Goal: Obtain resource: Download file/media

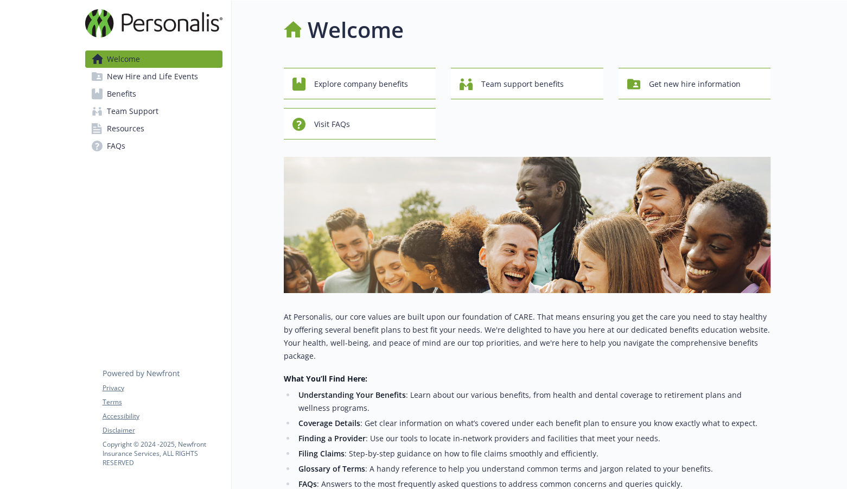
drag, startPoint x: 567, startPoint y: 21, endPoint x: 507, endPoint y: 36, distance: 62.7
click at [567, 21] on div "Welcome" at bounding box center [527, 30] width 487 height 33
click at [182, 98] on link "Benefits" at bounding box center [153, 93] width 137 height 17
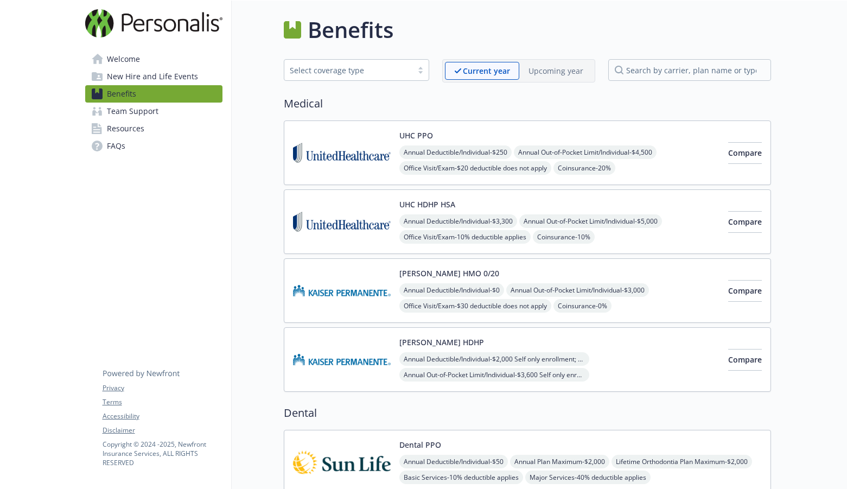
click at [140, 132] on span "Resources" at bounding box center [125, 128] width 37 height 17
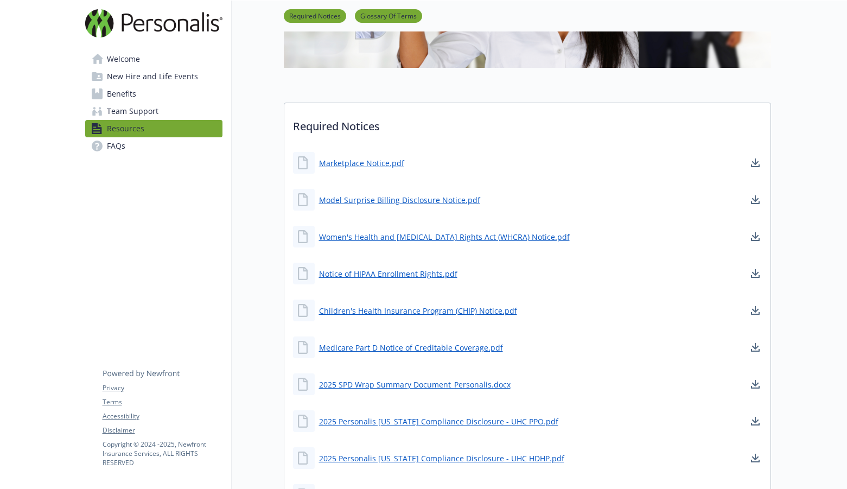
click at [111, 89] on span "Benefits" at bounding box center [121, 93] width 29 height 17
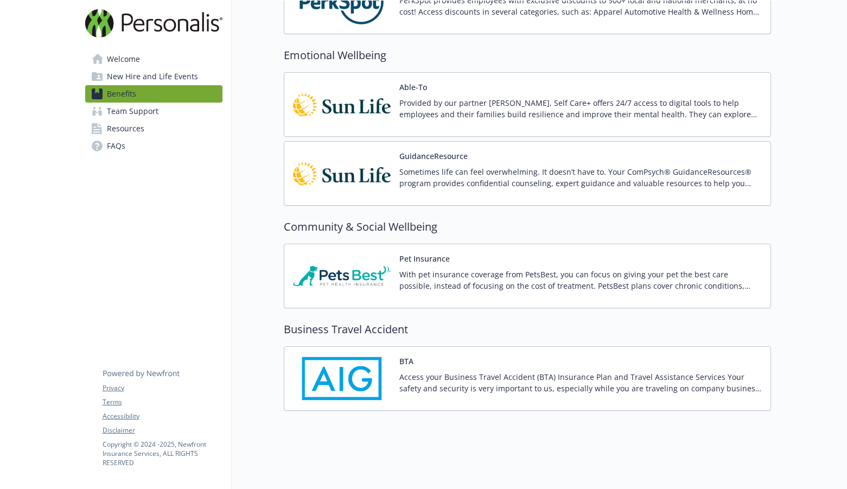
scroll to position [1772, 0]
click at [151, 73] on span "New Hire and Life Events" at bounding box center [152, 76] width 91 height 17
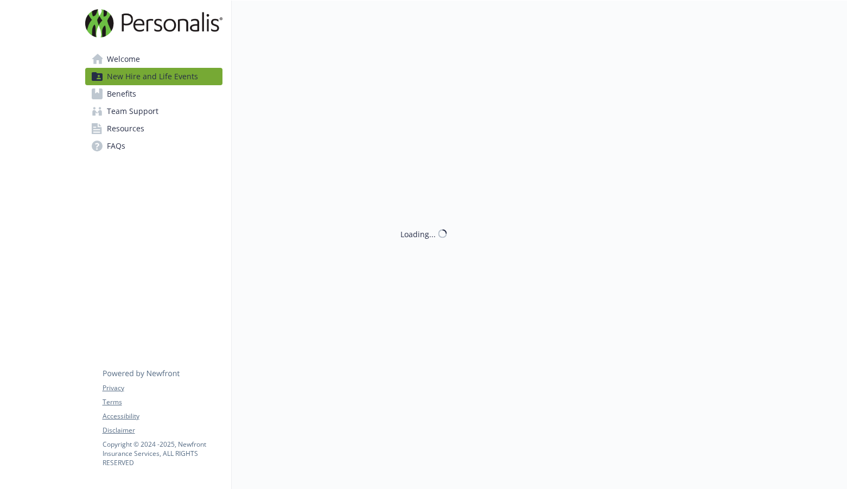
scroll to position [611, 0]
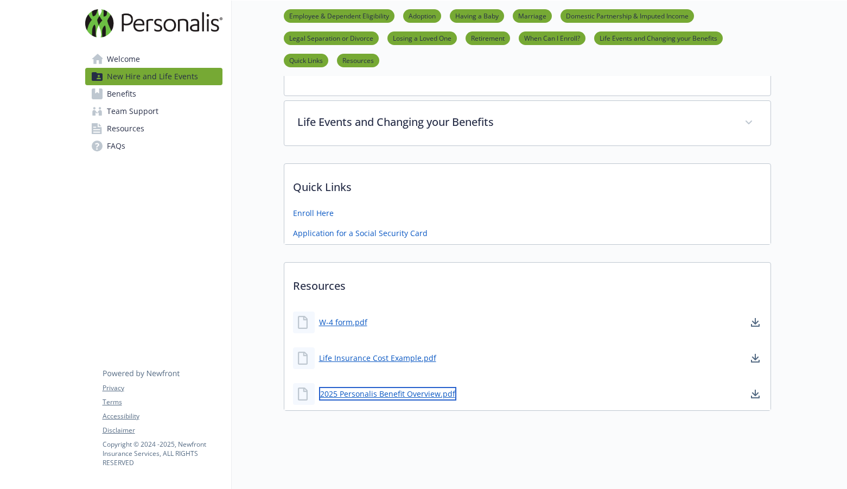
click at [385, 387] on link "2025 Personalis Benefit Overview.pdf" at bounding box center [387, 394] width 137 height 14
click at [350, 387] on link "2025 Personalis Benefit Overview.pdf" at bounding box center [387, 394] width 137 height 14
